Goal: Information Seeking & Learning: Learn about a topic

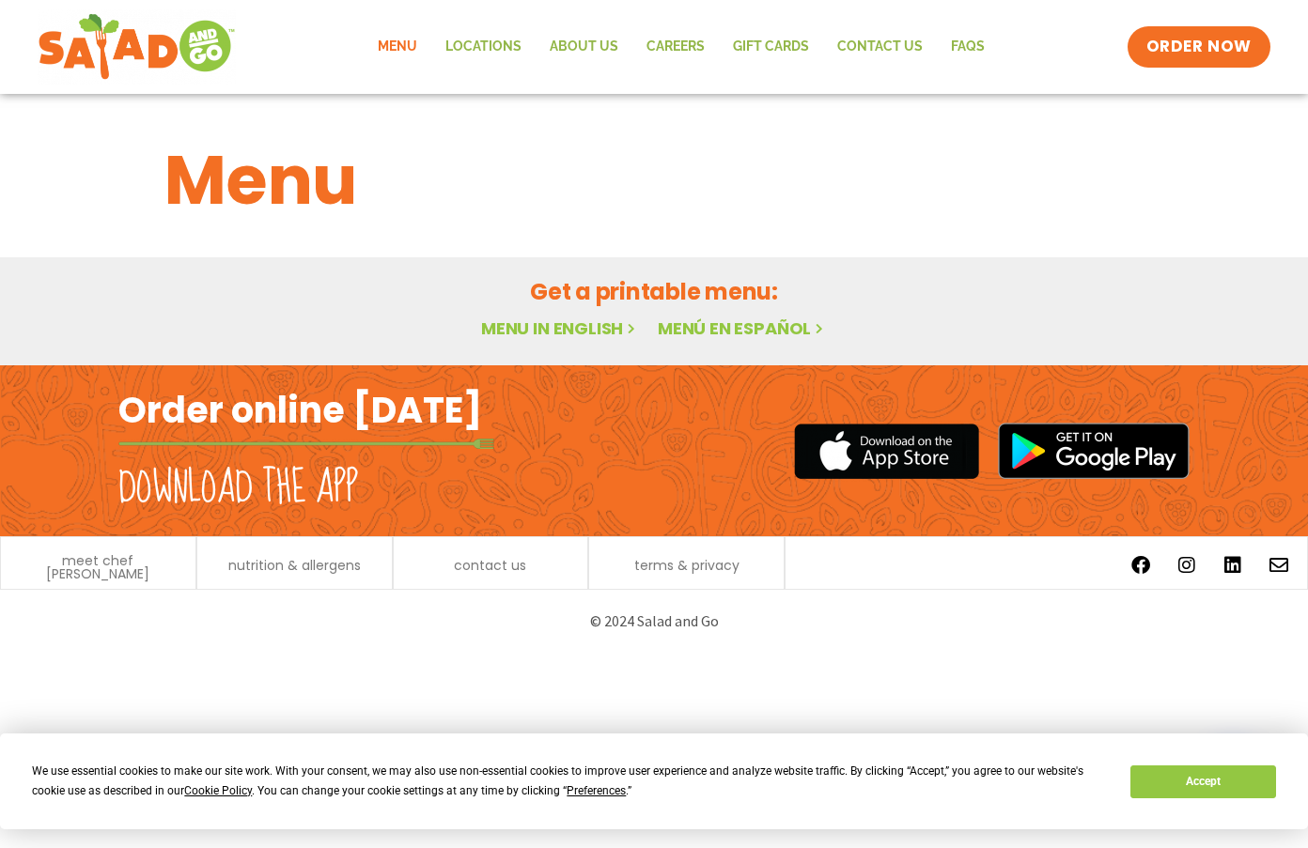
click at [566, 333] on link "Menu in English" at bounding box center [560, 328] width 158 height 23
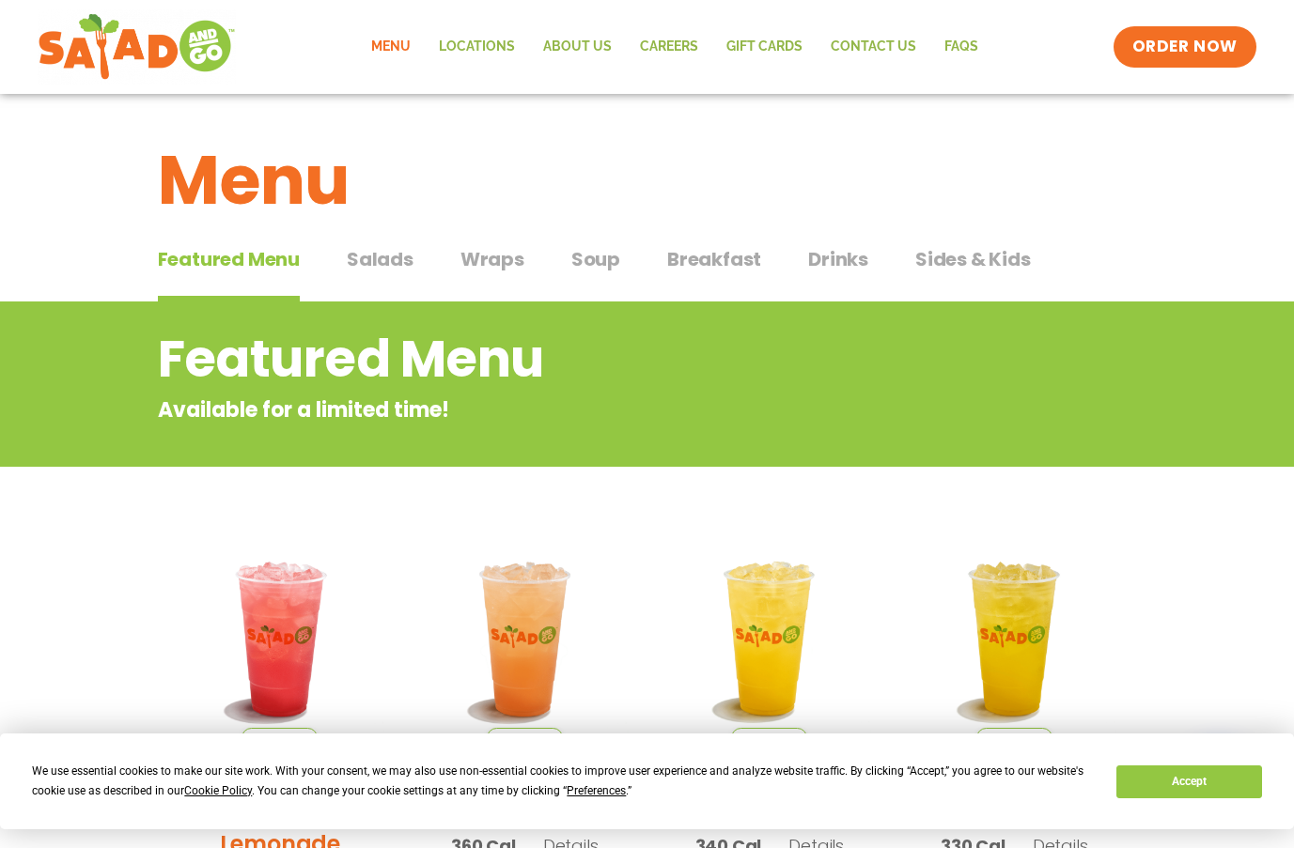
click at [503, 260] on span "Wraps" at bounding box center [492, 259] width 64 height 28
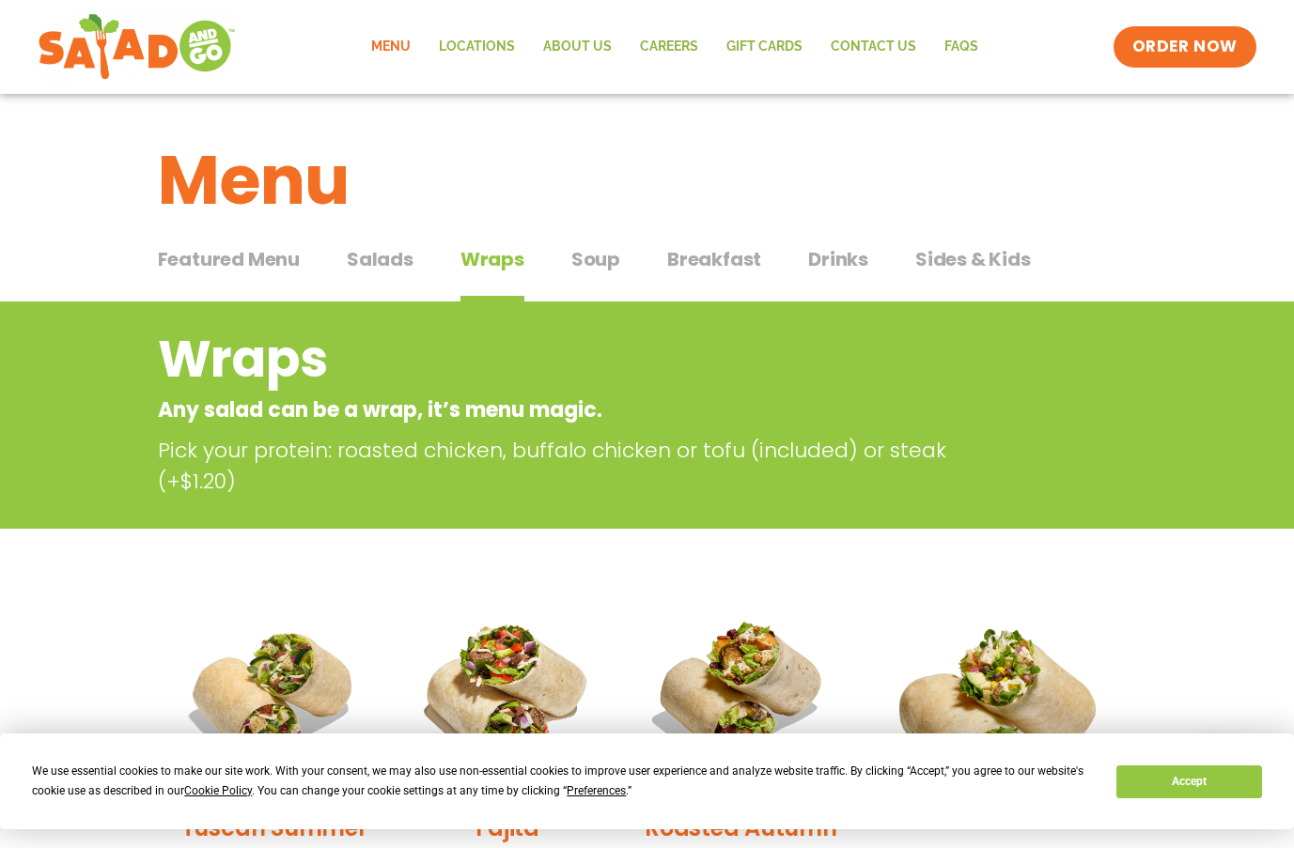
click at [596, 264] on span "Soup" at bounding box center [595, 259] width 49 height 28
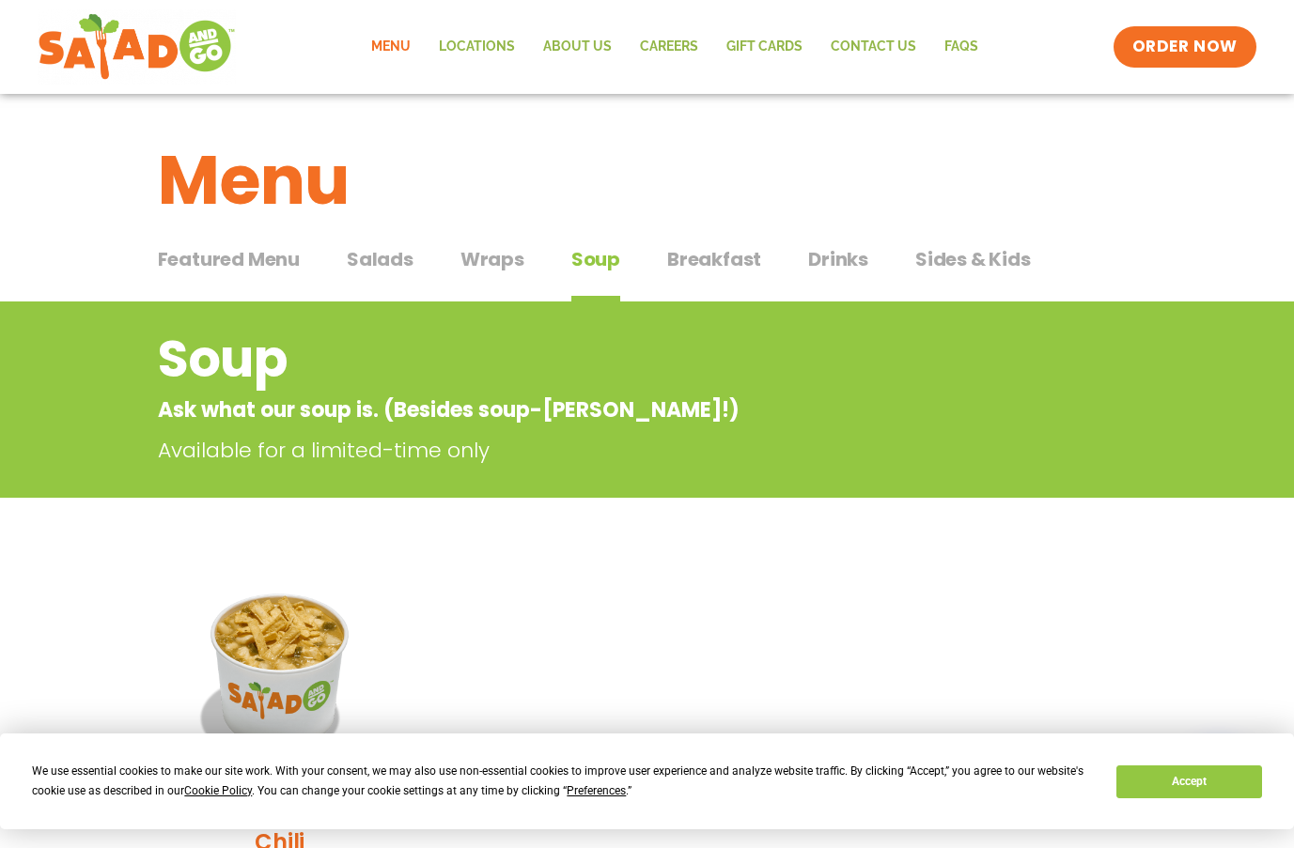
click at [712, 264] on span "Breakfast" at bounding box center [714, 259] width 94 height 28
